Goal: Check status: Check status

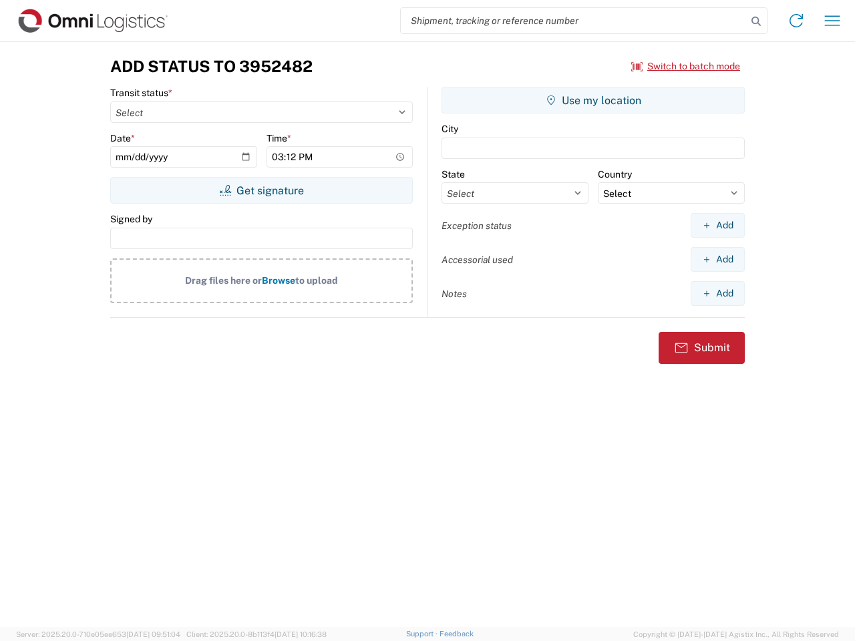
click at [574, 21] on input "search" at bounding box center [574, 20] width 346 height 25
click at [756, 21] on icon at bounding box center [756, 21] width 19 height 19
click at [796, 21] on icon at bounding box center [795, 20] width 21 height 21
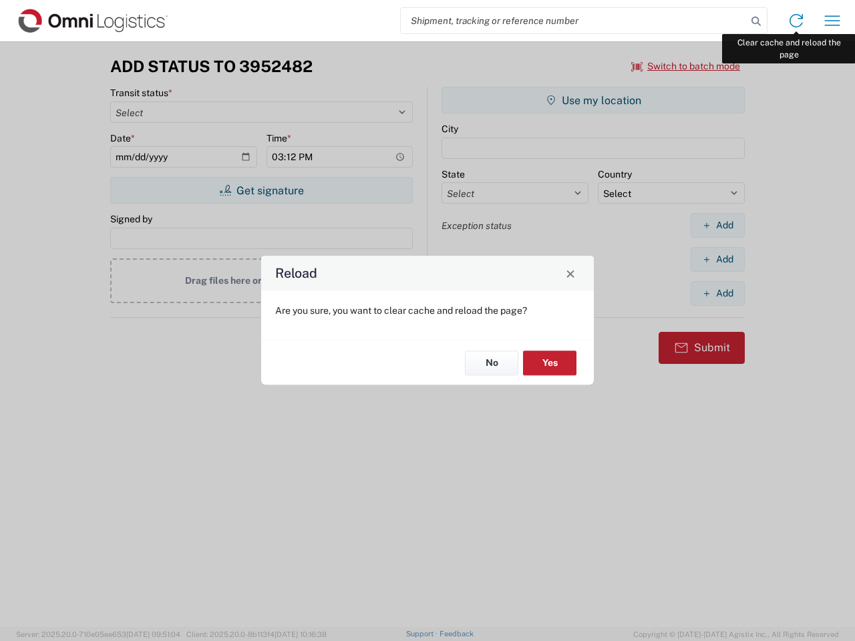
click at [832, 21] on div "Reload Are you sure, you want to clear cache and reload the page? No Yes" at bounding box center [427, 320] width 855 height 641
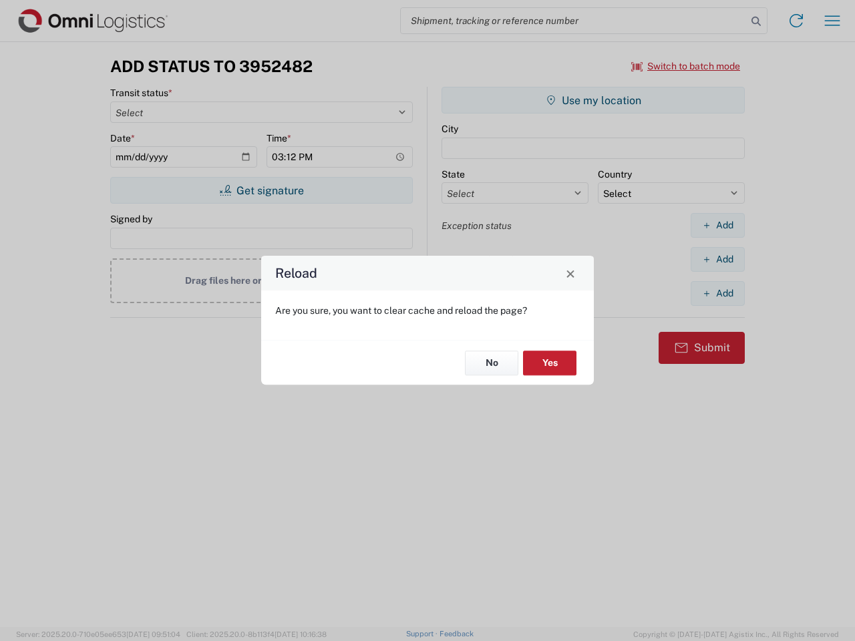
click at [686, 66] on div "Reload Are you sure, you want to clear cache and reload the page? No Yes" at bounding box center [427, 320] width 855 height 641
click at [261, 190] on div "Reload Are you sure, you want to clear cache and reload the page? No Yes" at bounding box center [427, 320] width 855 height 641
click at [593, 100] on div "Reload Are you sure, you want to clear cache and reload the page? No Yes" at bounding box center [427, 320] width 855 height 641
click at [717, 225] on div "Reload Are you sure, you want to clear cache and reload the page? No Yes" at bounding box center [427, 320] width 855 height 641
click at [717, 259] on div "Reload Are you sure, you want to clear cache and reload the page? No Yes" at bounding box center [427, 320] width 855 height 641
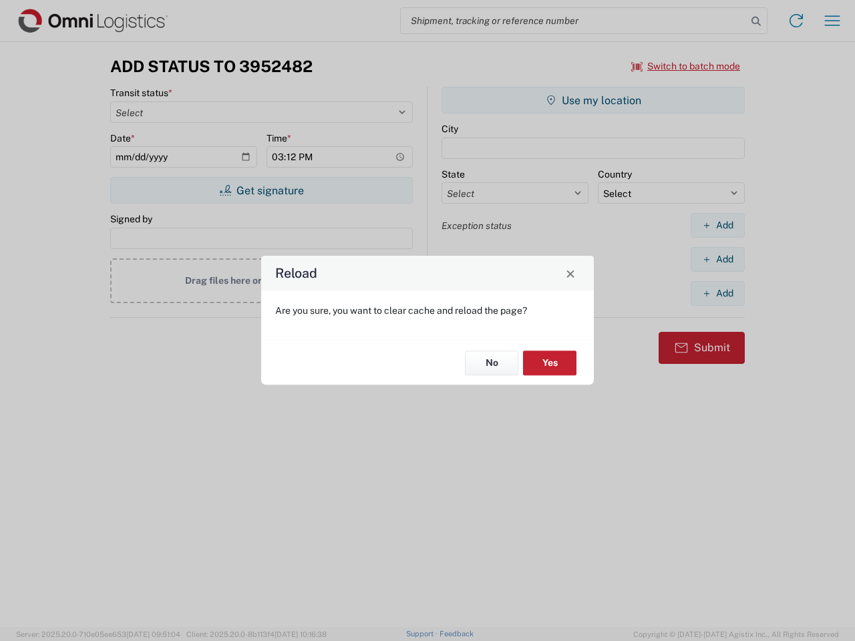
click at [717, 293] on div "Reload Are you sure, you want to clear cache and reload the page? No Yes" at bounding box center [427, 320] width 855 height 641
